Goal: Information Seeking & Learning: Learn about a topic

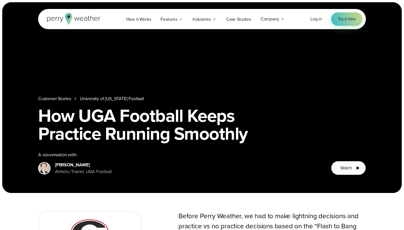
click at [341, 168] on span "Watch" at bounding box center [347, 168] width 12 height 7
click at [338, 171] on button "Watch" at bounding box center [348, 168] width 35 height 14
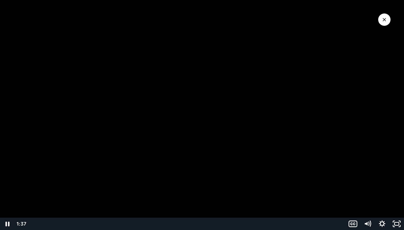
click at [247, 223] on div "Playbar" at bounding box center [187, 224] width 310 height 12
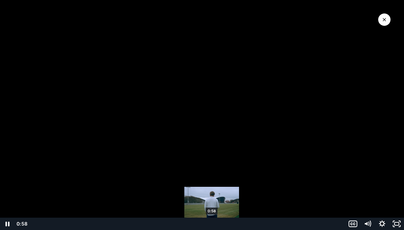
click at [212, 225] on div "0:58" at bounding box center [187, 224] width 310 height 12
